Goal: Transaction & Acquisition: Purchase product/service

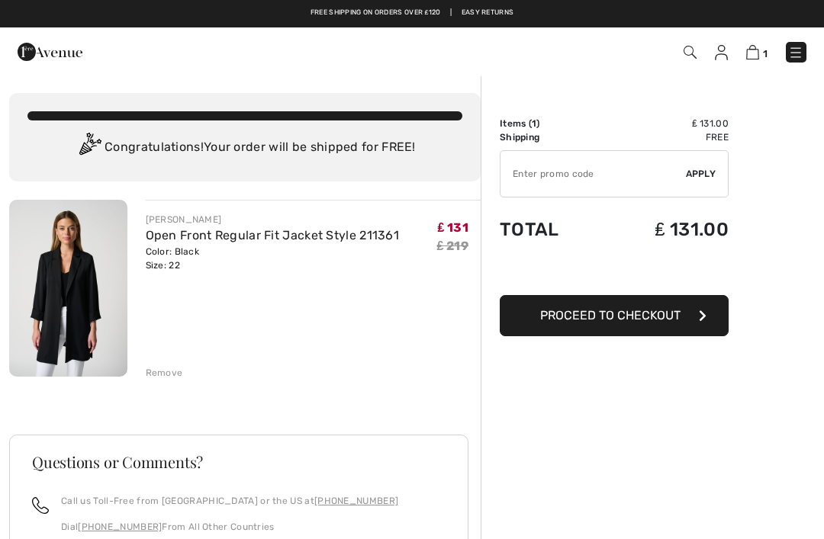
click at [613, 323] on button "Proceed to Checkout" at bounding box center [614, 315] width 229 height 41
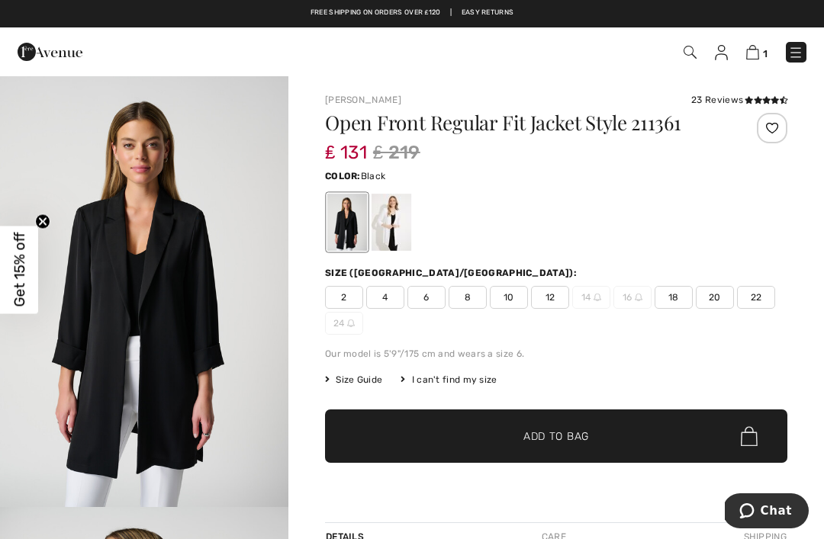
click at [355, 310] on div "2 4 6 8 10 12 14 16 18 20 22 24" at bounding box center [556, 310] width 462 height 49
click at [369, 386] on span "Size Guide" at bounding box center [353, 380] width 57 height 14
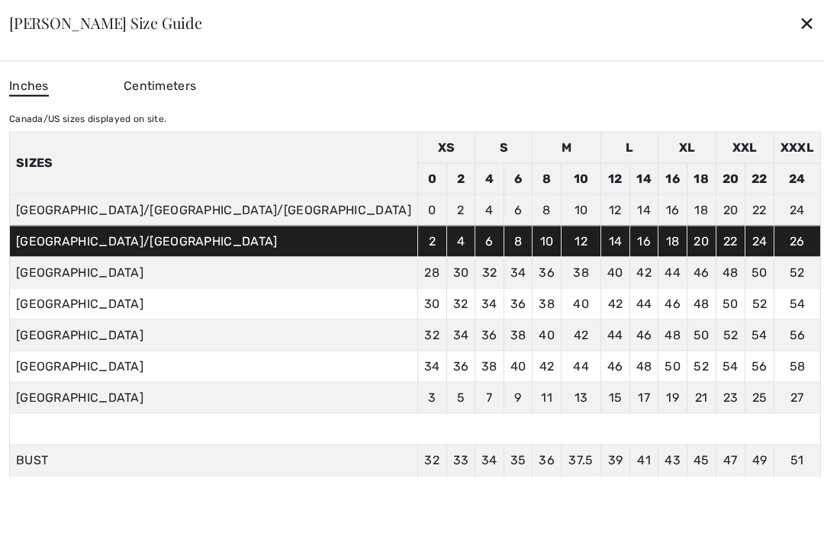
click at [799, 27] on div "✕" at bounding box center [807, 23] width 16 height 32
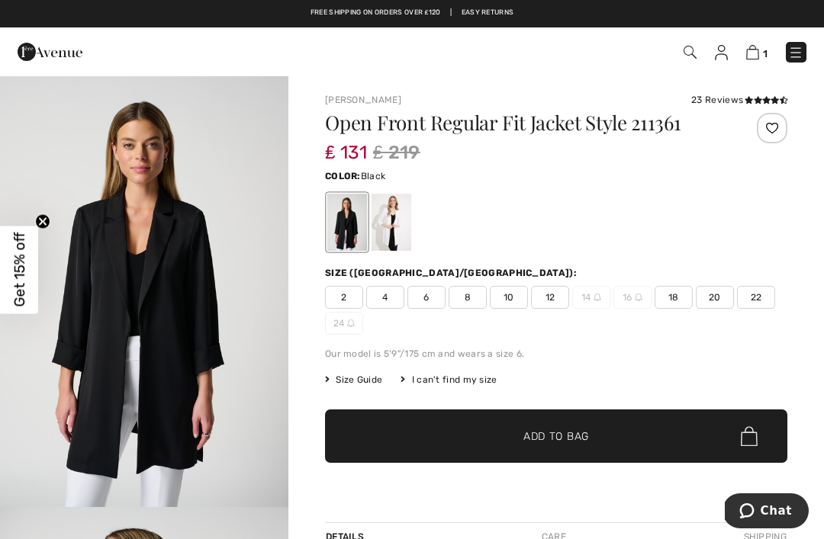
click at [350, 378] on span "Size Guide" at bounding box center [353, 380] width 57 height 14
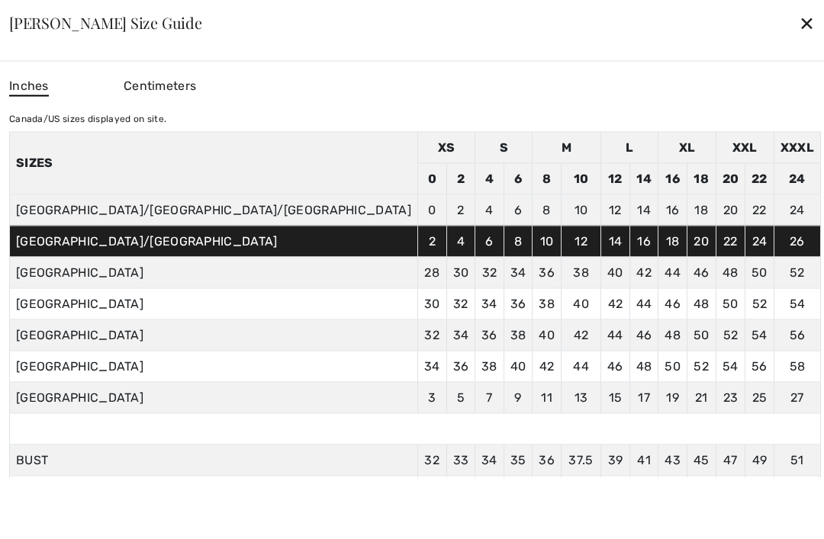
click at [799, 30] on div "✕" at bounding box center [807, 23] width 16 height 32
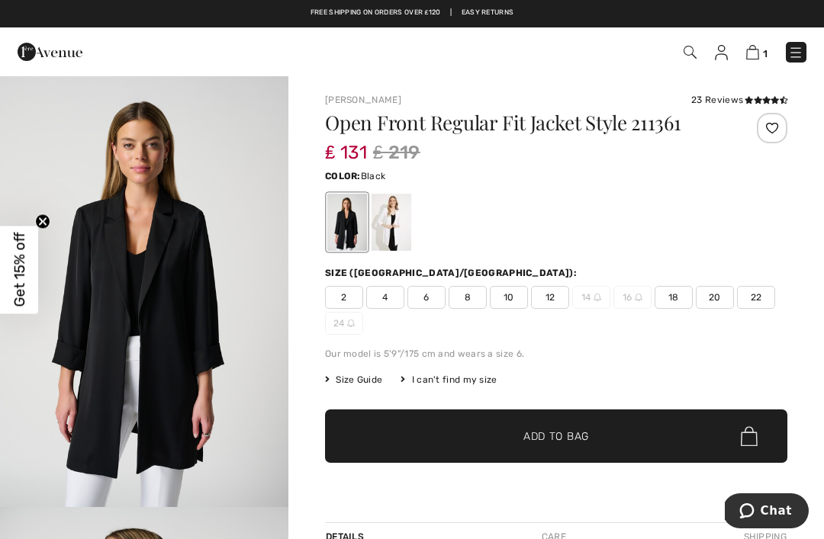
click at [713, 298] on span "20" at bounding box center [715, 297] width 38 height 23
click at [565, 442] on span "Add to Bag" at bounding box center [556, 437] width 66 height 16
click at [753, 53] on img at bounding box center [751, 52] width 13 height 14
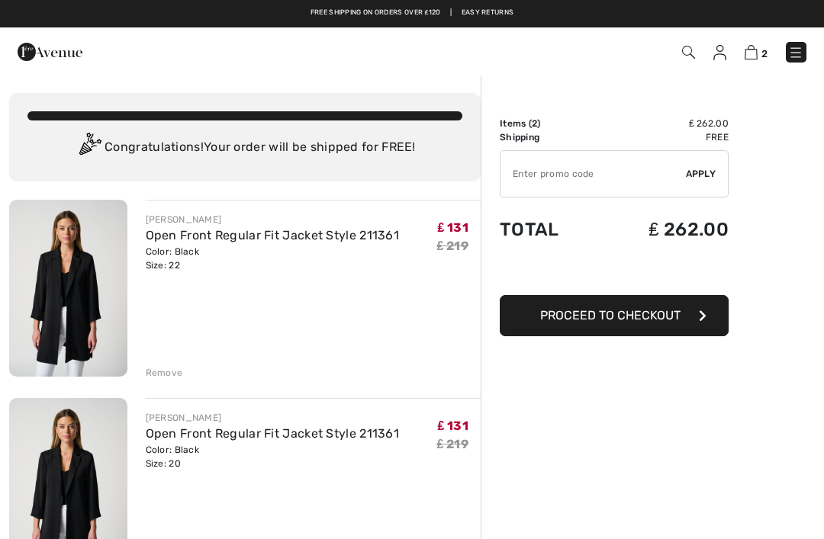
click at [170, 374] on div "Remove" at bounding box center [164, 373] width 37 height 14
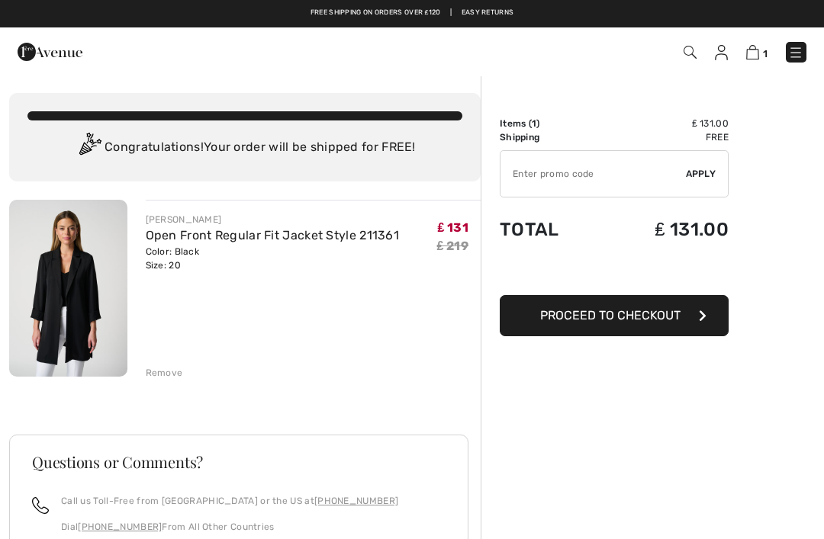
click at [607, 316] on span "Proceed to Checkout" at bounding box center [610, 315] width 140 height 14
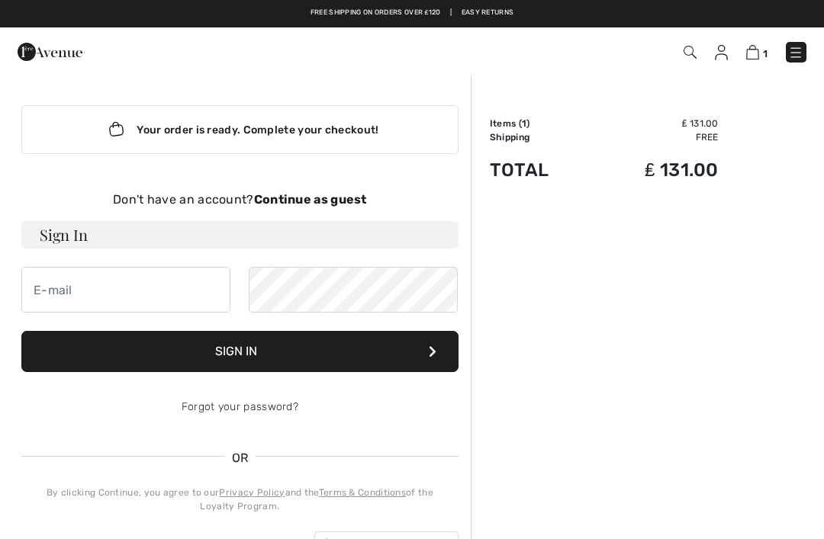
click at [325, 192] on strong "Continue as guest" at bounding box center [310, 199] width 113 height 14
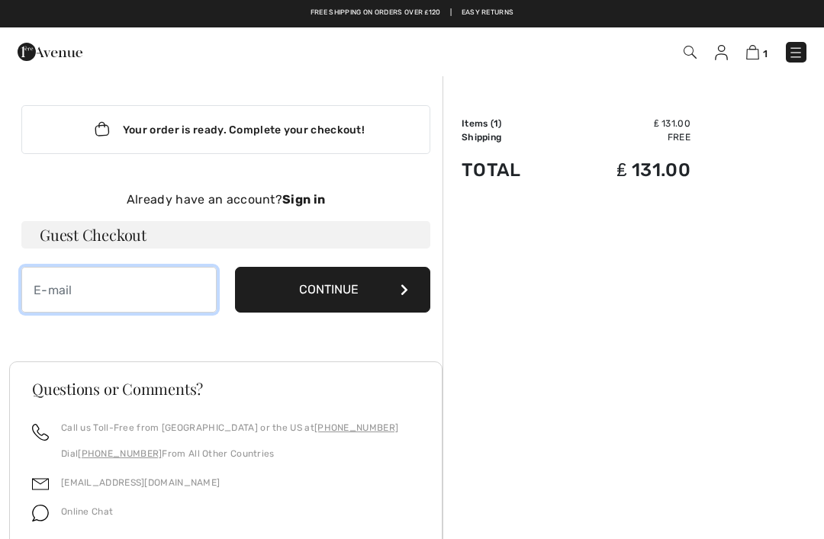
click at [130, 290] on input "email" at bounding box center [118, 290] width 195 height 46
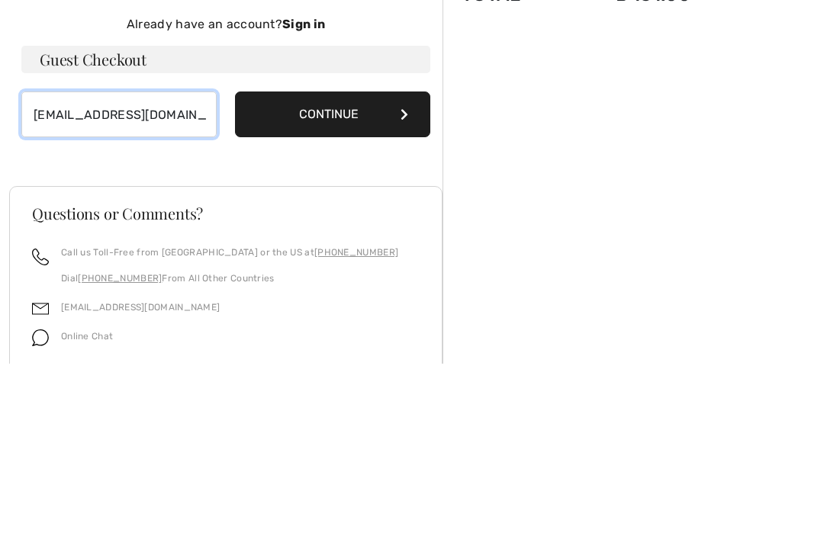
type input "[EMAIL_ADDRESS][DOMAIN_NAME]"
click at [339, 267] on button "Continue" at bounding box center [332, 290] width 195 height 46
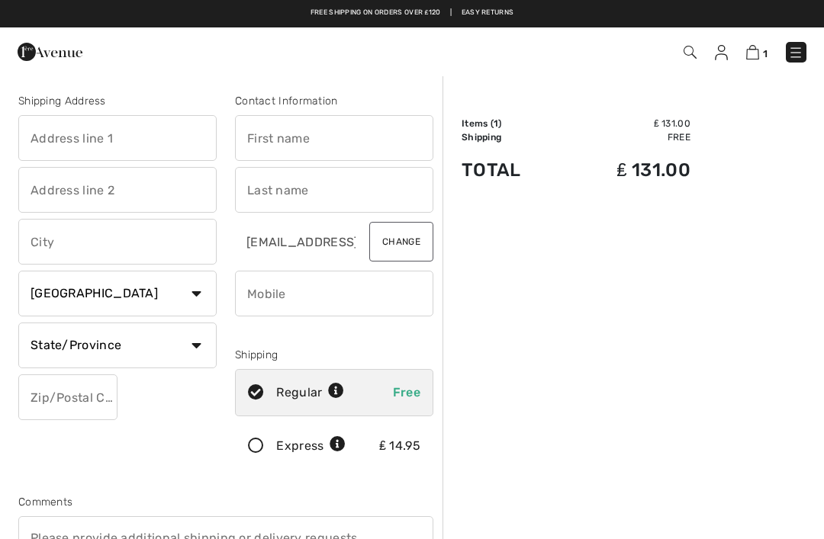
click at [127, 137] on input "text" at bounding box center [117, 138] width 198 height 46
type input "Whinfield"
click at [132, 187] on input "text" at bounding box center [117, 190] width 198 height 46
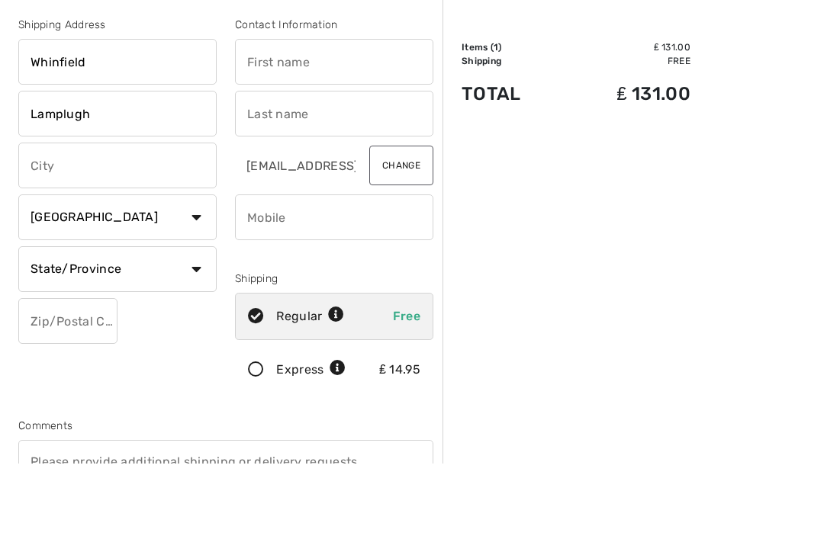
click at [121, 219] on input "text" at bounding box center [117, 242] width 198 height 46
type input "Lamplugh"
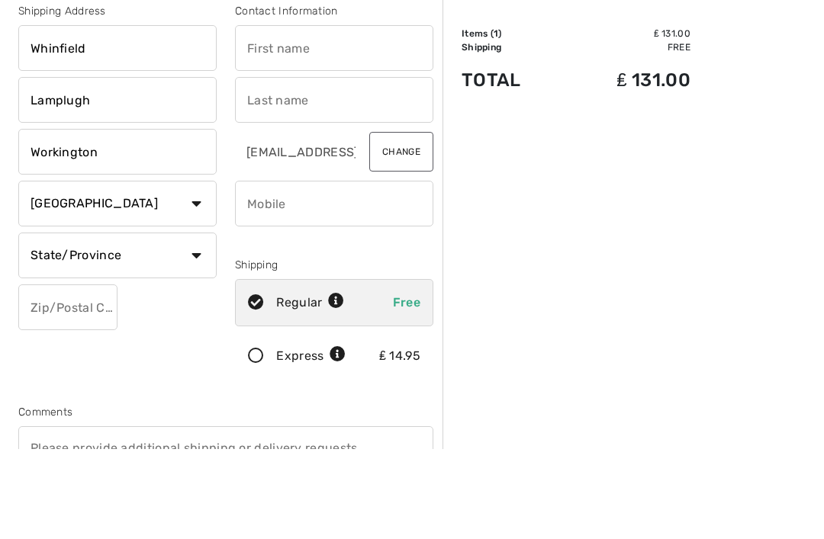
click at [196, 271] on select "Country Canada United States Afghanistan Aland Islands Albania Algeria American…" at bounding box center [117, 294] width 198 height 46
type input "Workington"
select select "GB"
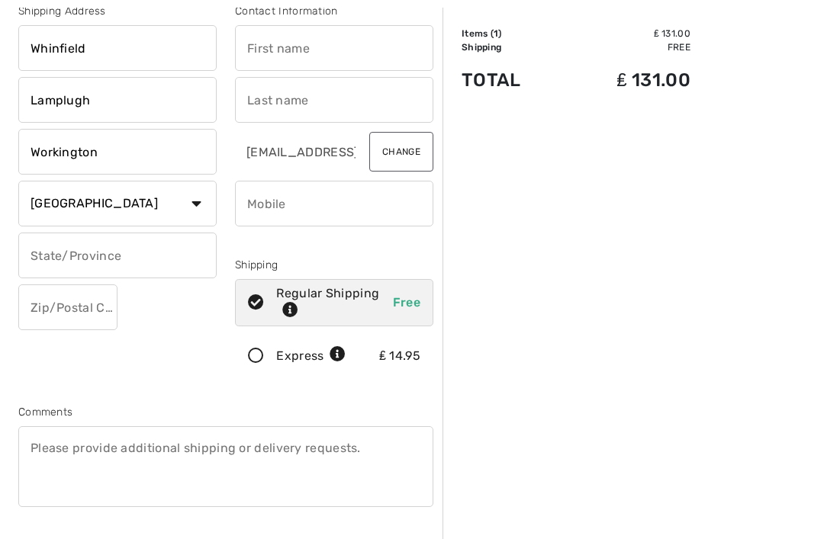
click at [160, 259] on input "text" at bounding box center [117, 256] width 198 height 46
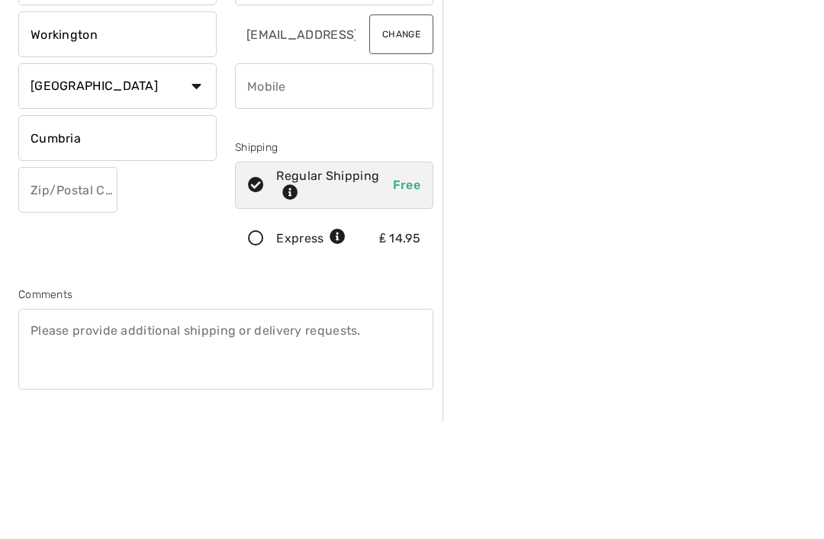
click at [74, 285] on input "text" at bounding box center [67, 308] width 99 height 46
type input "Cumbria"
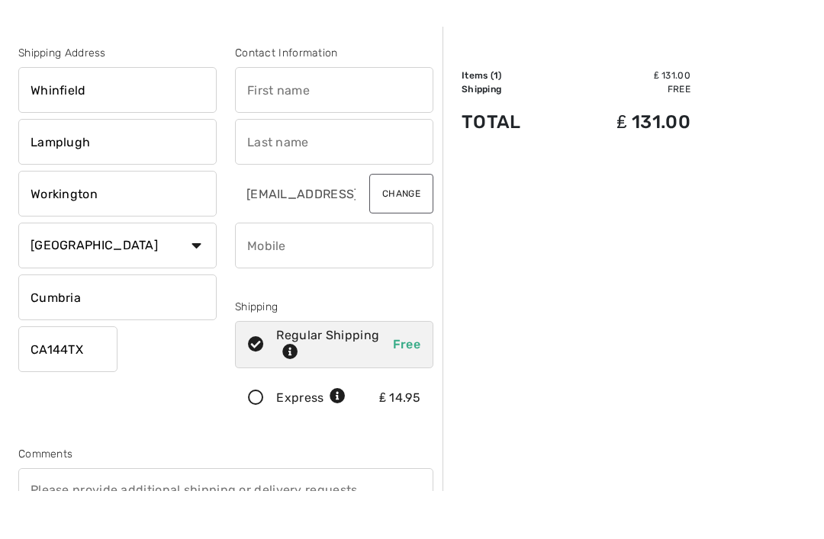
type input "CA144TX"
click at [327, 115] on input "text" at bounding box center [334, 138] width 198 height 46
type input "Susan"
click at [332, 167] on input "text" at bounding box center [334, 190] width 198 height 46
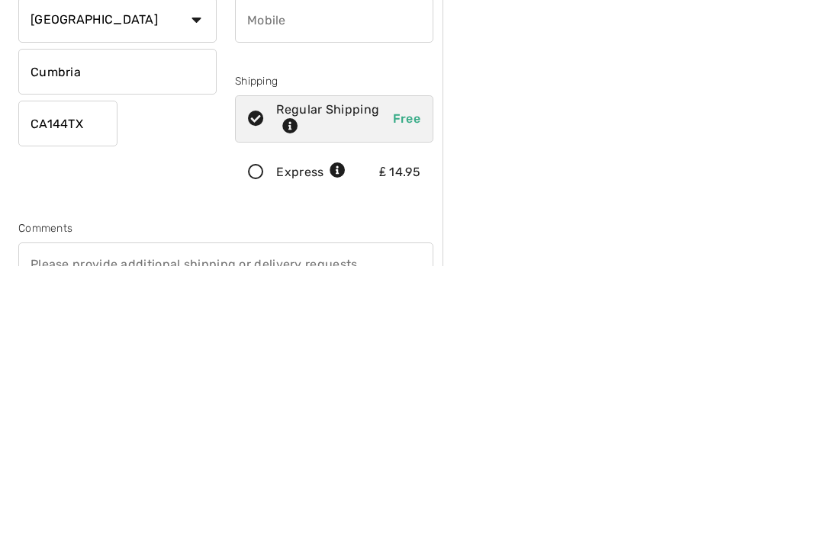
type input "Watson"
click at [93, 375] on input "CA144TX" at bounding box center [67, 398] width 99 height 46
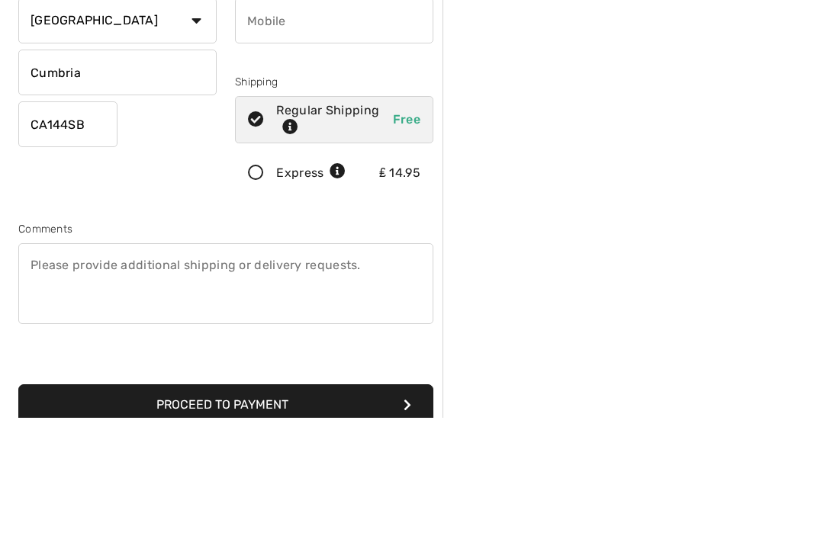
scroll to position [185, 0]
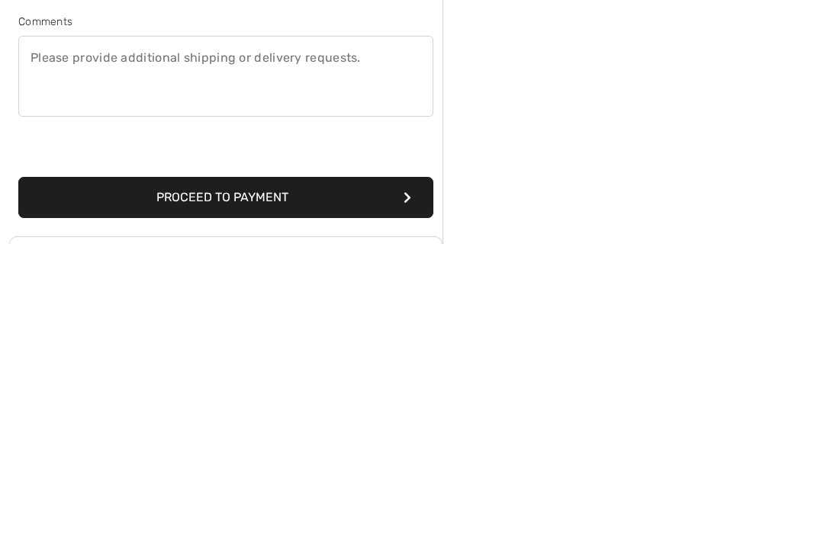
type input "CA144SB"
click at [278, 473] on button "Proceed to Payment" at bounding box center [225, 493] width 415 height 41
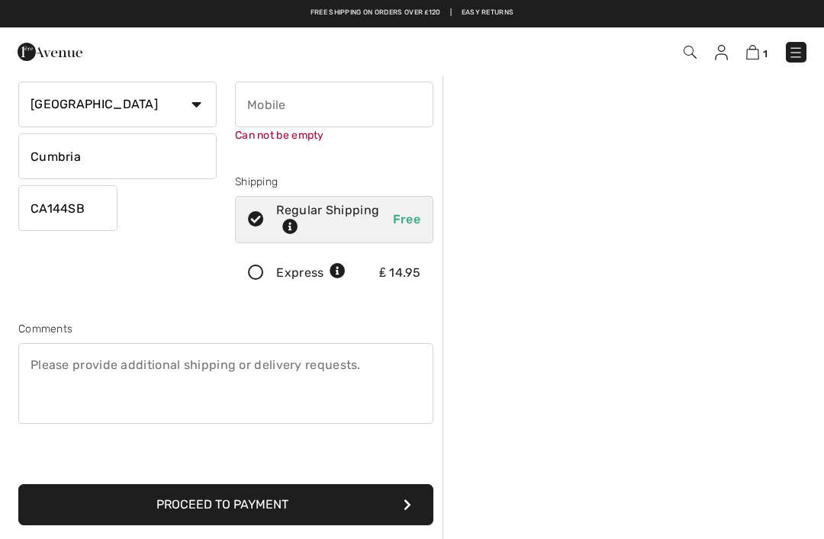
scroll to position [161, 0]
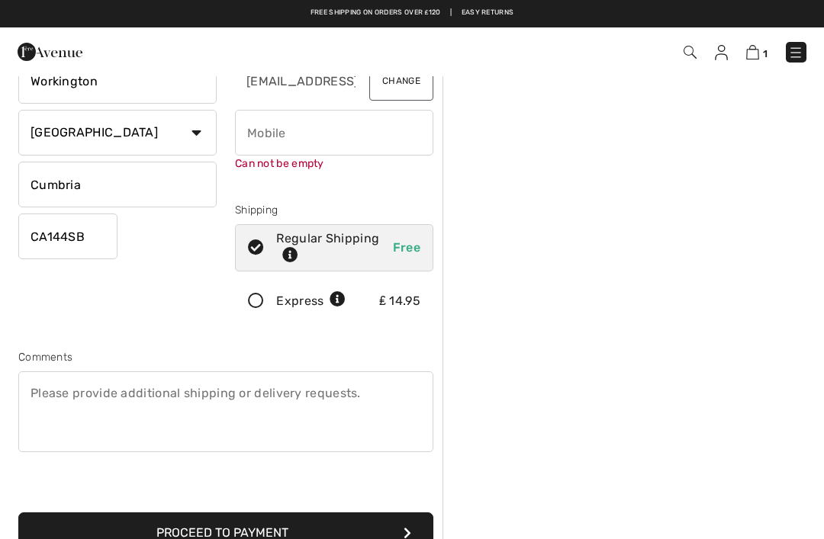
click at [281, 133] on input "phone" at bounding box center [334, 133] width 198 height 46
type input "07593381266"
click at [685, 230] on div "Order Summary Details Items ( 1 ) ₤ 131.00 Promo code ₤ 0.00 Shipping Free Tax1…" at bounding box center [632, 424] width 381 height 1021
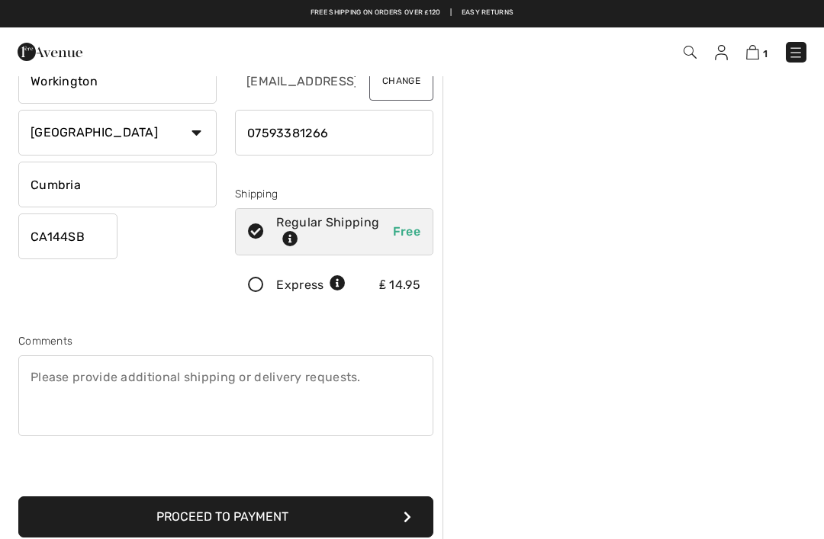
click at [266, 519] on button "Proceed to Payment" at bounding box center [225, 517] width 415 height 41
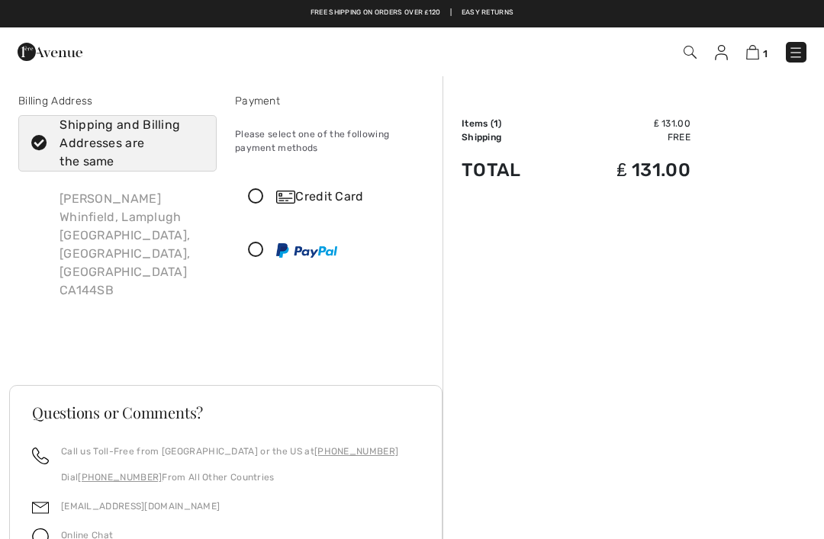
click at [259, 192] on icon at bounding box center [256, 197] width 40 height 16
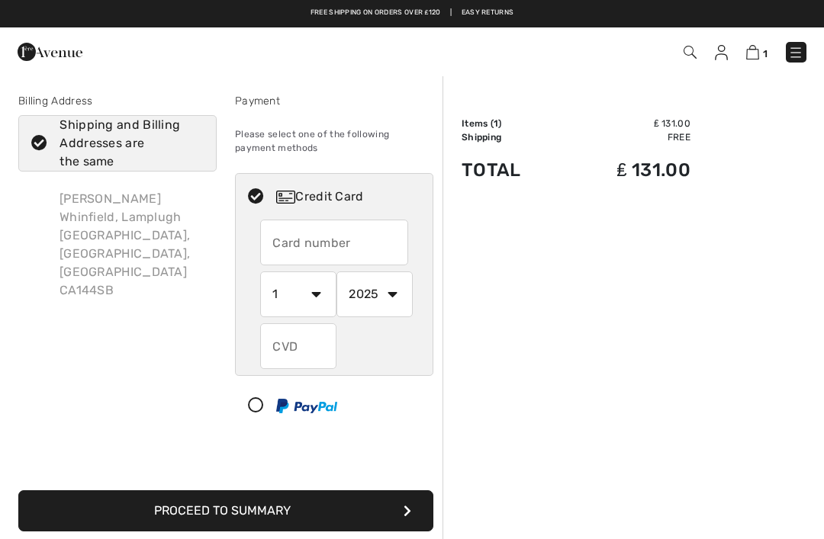
click at [363, 234] on input "text" at bounding box center [334, 243] width 148 height 46
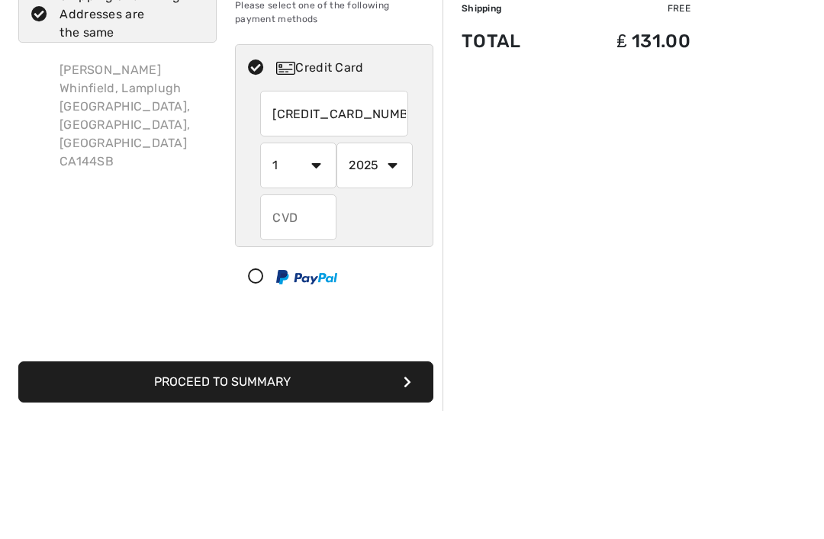
type input "4546385000942191"
click at [317, 272] on select "1 2 3 4 5 6 7 8 9 10 11 12" at bounding box center [298, 295] width 76 height 46
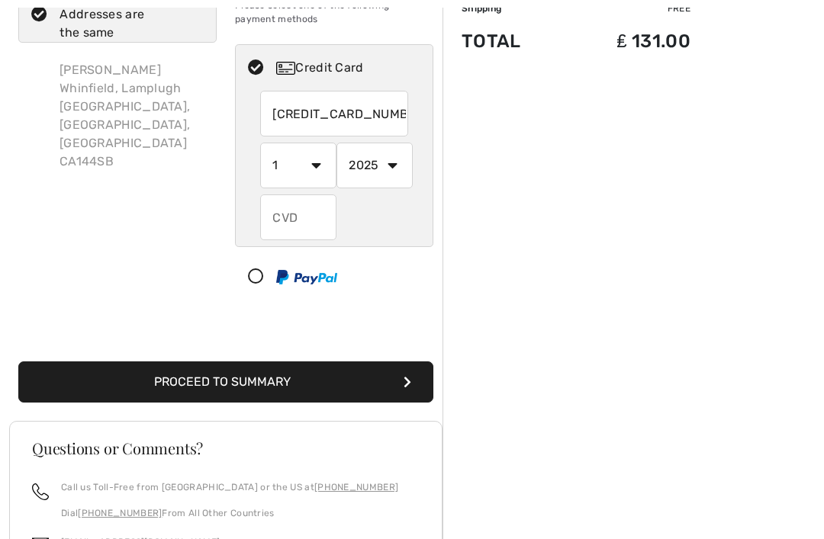
select select "8"
click at [397, 168] on select "2025 2026 2027 2028 2029 2030 2031 2032 2033 2034 2035" at bounding box center [374, 166] width 76 height 46
select select "2027"
click at [309, 217] on input "text" at bounding box center [298, 218] width 76 height 46
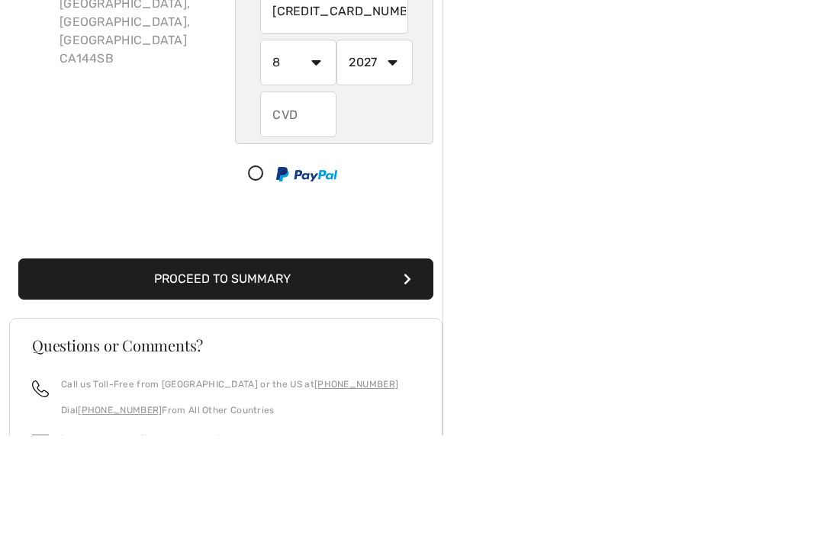
type input "0"
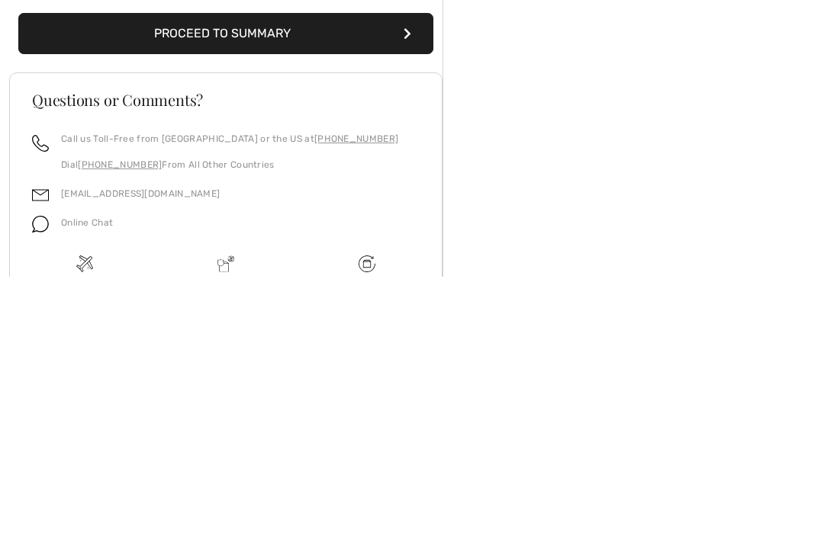
type input "915"
click at [267, 275] on button "Proceed to Summary" at bounding box center [225, 295] width 415 height 41
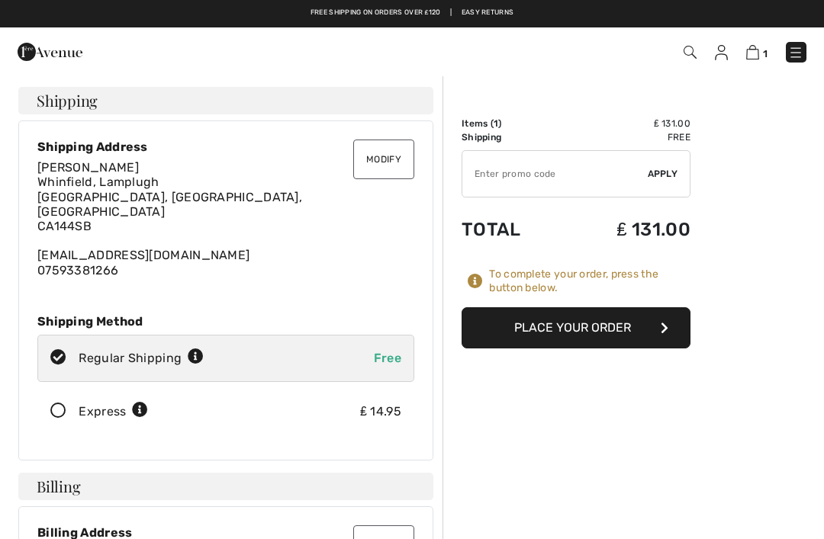
click at [568, 327] on button "Place Your Order" at bounding box center [576, 327] width 229 height 41
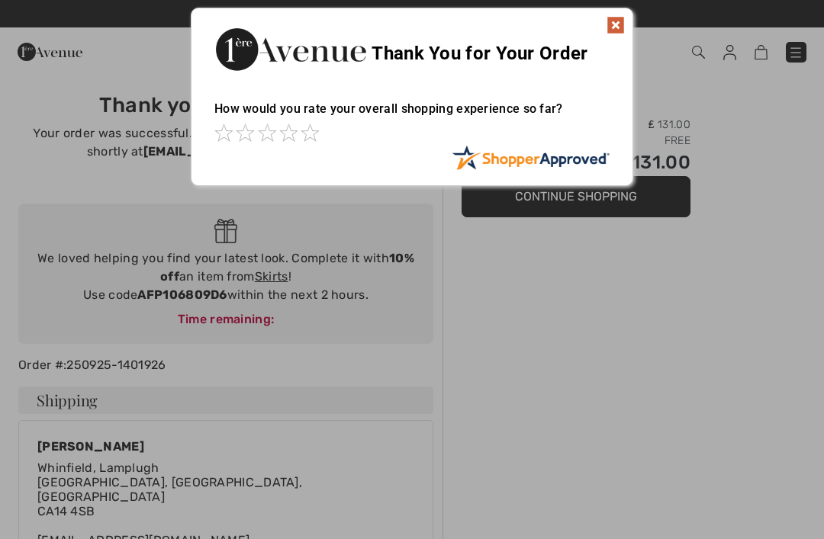
click at [606, 33] on img at bounding box center [615, 25] width 18 height 18
